Goal: Navigation & Orientation: Find specific page/section

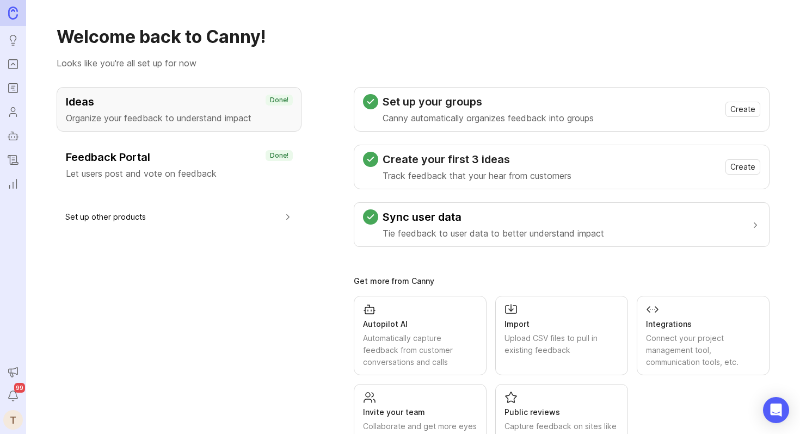
click at [8, 84] on icon "Roadmaps" at bounding box center [13, 88] width 12 height 13
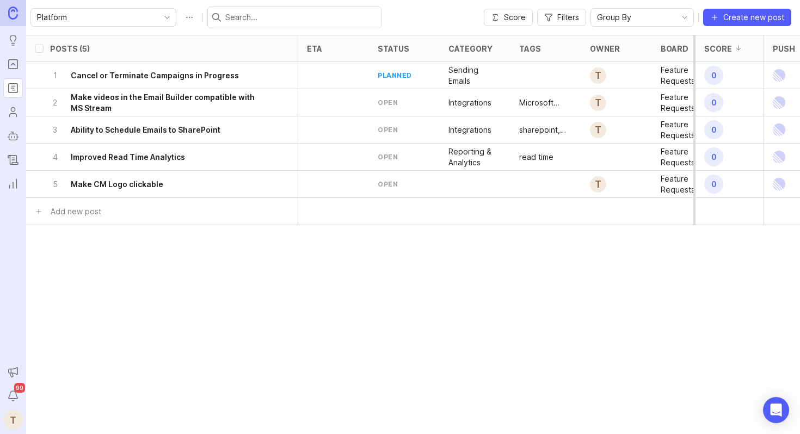
click at [15, 66] on icon "Portal" at bounding box center [13, 64] width 12 height 13
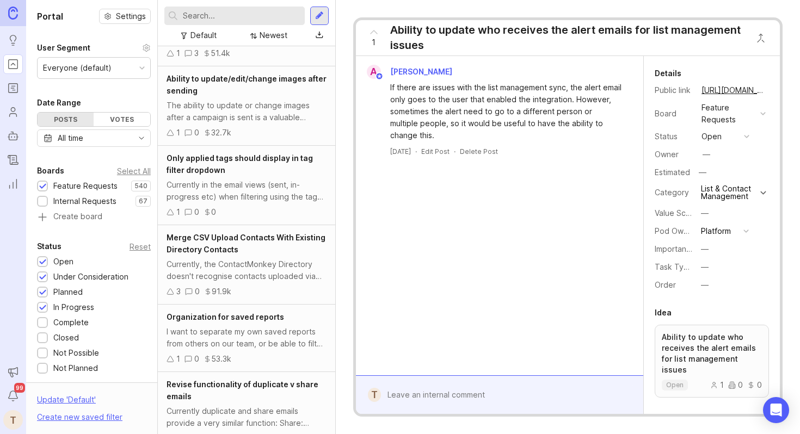
scroll to position [503, 0]
